Goal: Navigation & Orientation: Find specific page/section

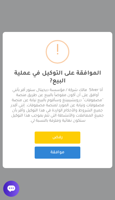
click at [66, 156] on button "موافقة" at bounding box center [58, 153] width 46 height 12
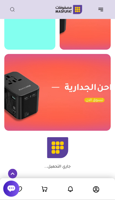
scroll to position [196, 0]
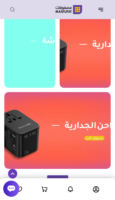
click at [107, 11] on button "button" at bounding box center [102, 9] width 17 height 10
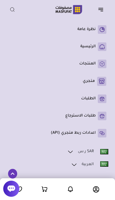
click at [95, 45] on p "الرئيسية" at bounding box center [87, 46] width 15 height 5
click at [96, 63] on link "المنتجات" at bounding box center [58, 64] width 98 height 9
click at [91, 132] on p "اعدادات ربط متجري (API)" at bounding box center [73, 133] width 45 height 5
click at [96, 190] on icon at bounding box center [96, 189] width 6 height 6
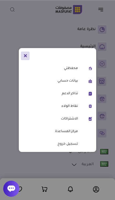
click at [88, 168] on div "محفظتي بيانات حسابي" at bounding box center [57, 100] width 115 height 200
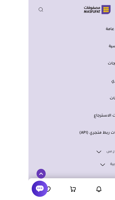
scroll to position [35, -28]
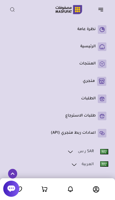
click at [73, 193] on icon at bounding box center [70, 189] width 6 height 7
click at [77, 10] on img at bounding box center [69, 9] width 34 height 10
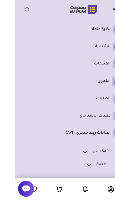
scroll to position [0, -15]
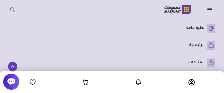
scroll to position [103, -108]
click at [115, 12] on icon "button" at bounding box center [209, 9] width 6 height 6
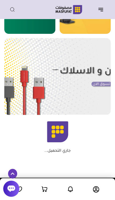
scroll to position [243, 0]
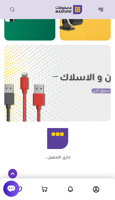
click at [61, 144] on icon at bounding box center [57, 138] width 21 height 21
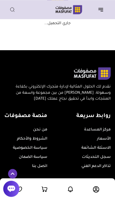
scroll to position [378, 0]
click at [104, 137] on link "الأسعار" at bounding box center [104, 139] width 14 height 4
